Goal: Task Accomplishment & Management: Use online tool/utility

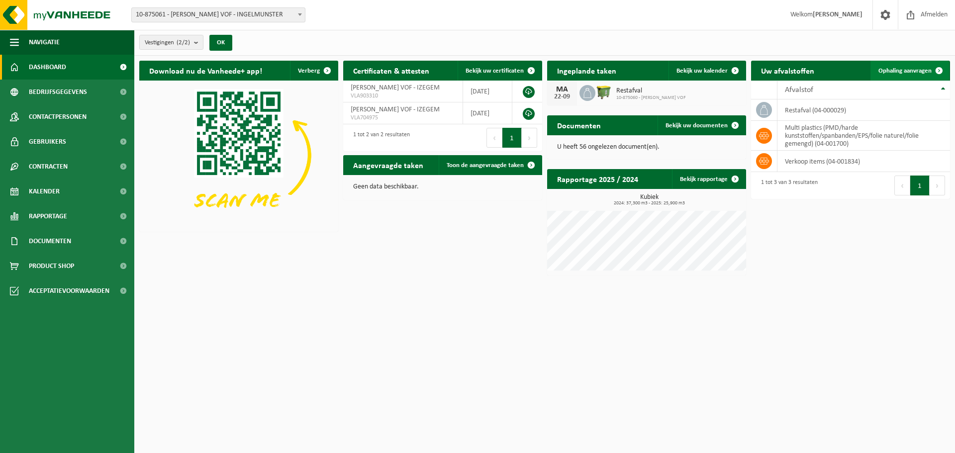
click at [897, 70] on span "Ophaling aanvragen" at bounding box center [905, 71] width 53 height 6
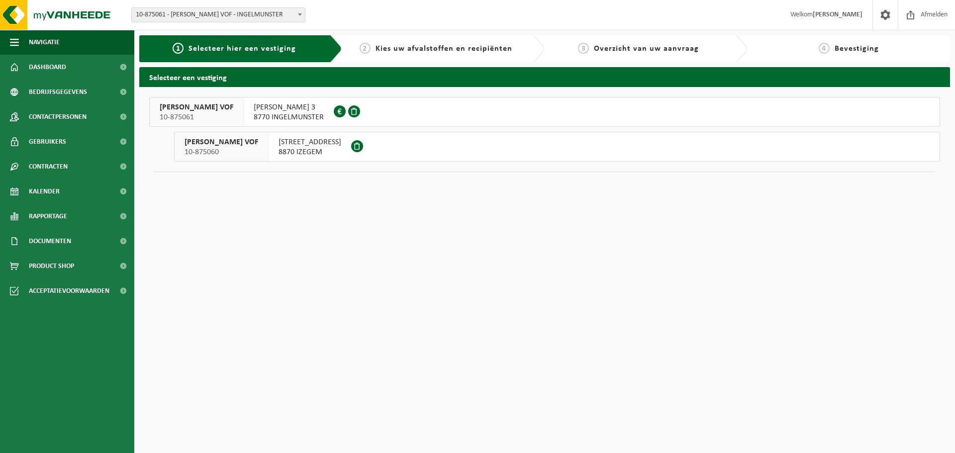
click at [316, 148] on span "8870 IZEGEM" at bounding box center [310, 152] width 63 height 10
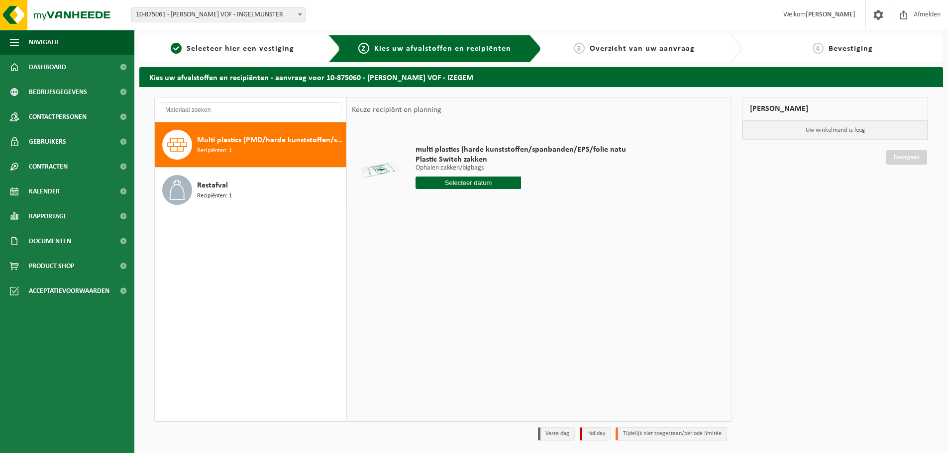
click at [222, 146] on span "Recipiënten: 1" at bounding box center [214, 150] width 35 height 9
click at [487, 187] on input "text" at bounding box center [467, 183] width 105 height 12
click at [426, 284] on div "22" at bounding box center [424, 287] width 17 height 16
type input "Van 2025-09-22"
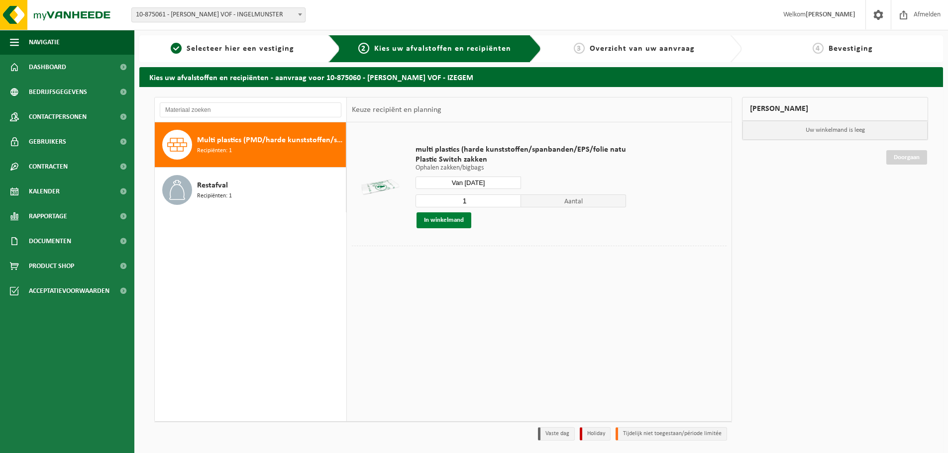
drag, startPoint x: 452, startPoint y: 221, endPoint x: 624, endPoint y: 452, distance: 288.0
click at [454, 221] on button "In winkelmand" at bounding box center [443, 220] width 55 height 16
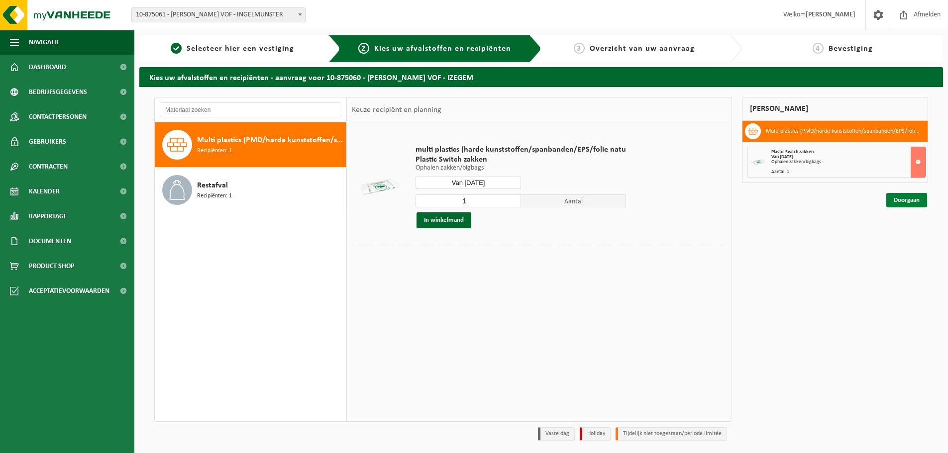
click at [908, 201] on link "Doorgaan" at bounding box center [906, 200] width 41 height 14
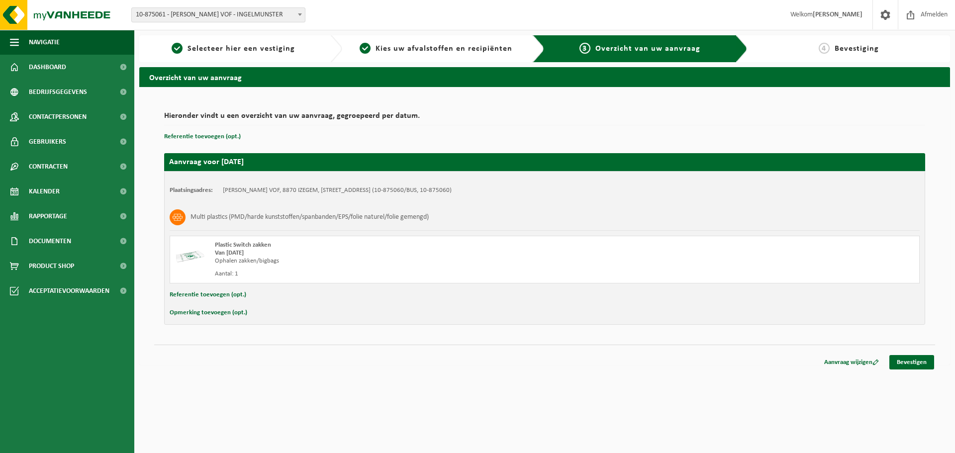
drag, startPoint x: 908, startPoint y: 363, endPoint x: 674, endPoint y: 362, distance: 234.3
click at [906, 363] on link "Bevestigen" at bounding box center [912, 362] width 45 height 14
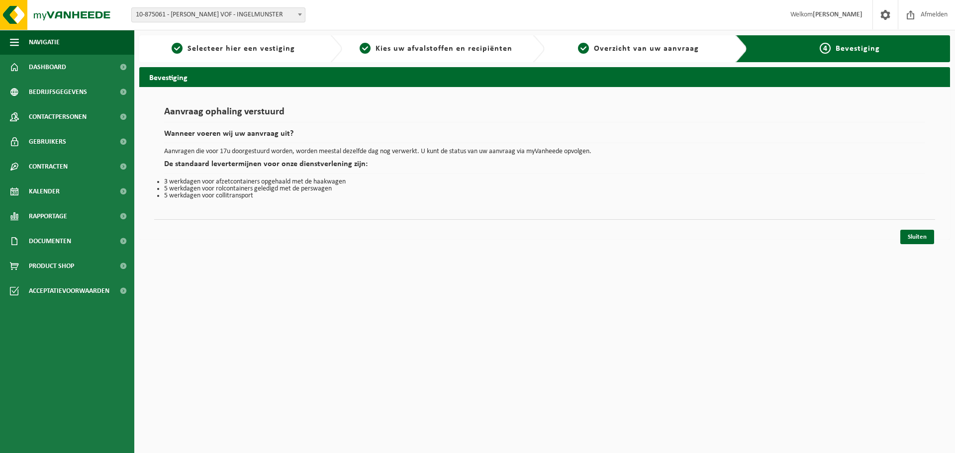
drag, startPoint x: 917, startPoint y: 240, endPoint x: 702, endPoint y: 250, distance: 215.7
click at [916, 240] on link "Sluiten" at bounding box center [918, 237] width 34 height 14
